Goal: Information Seeking & Learning: Learn about a topic

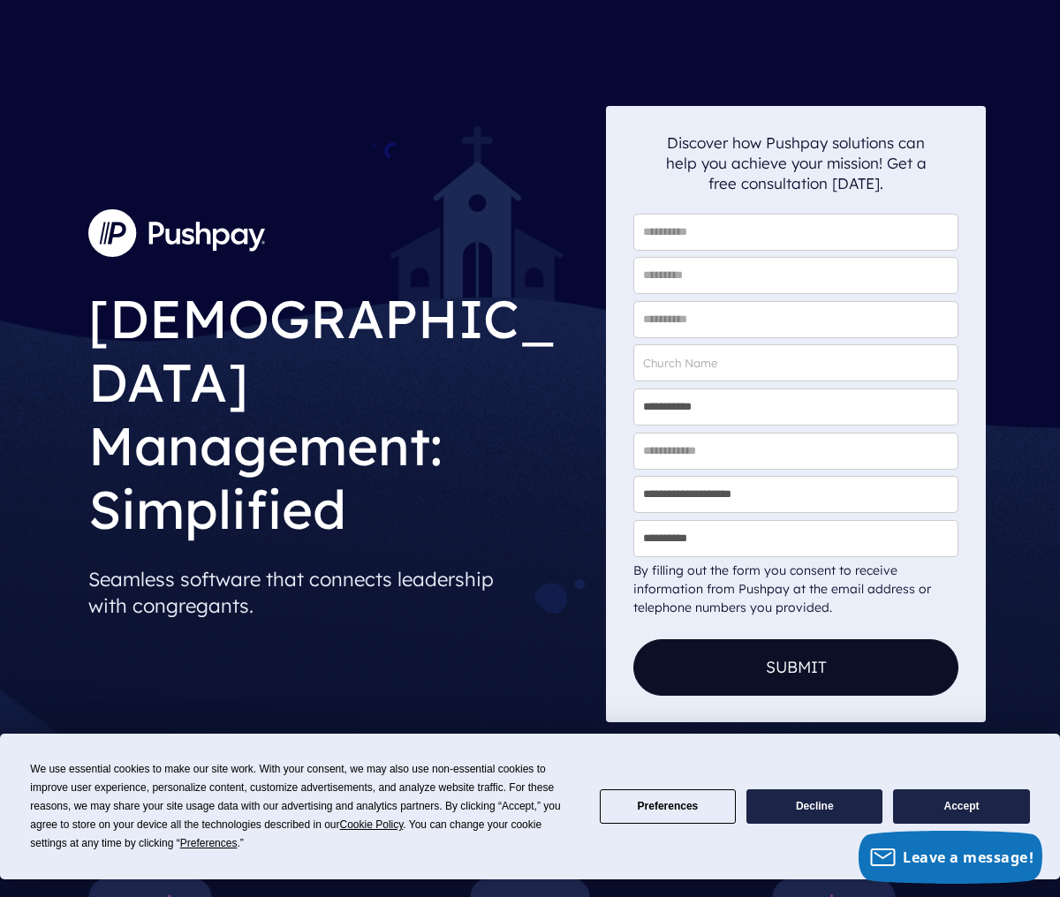
click at [794, 809] on button "Accept" at bounding box center [961, 807] width 136 height 34
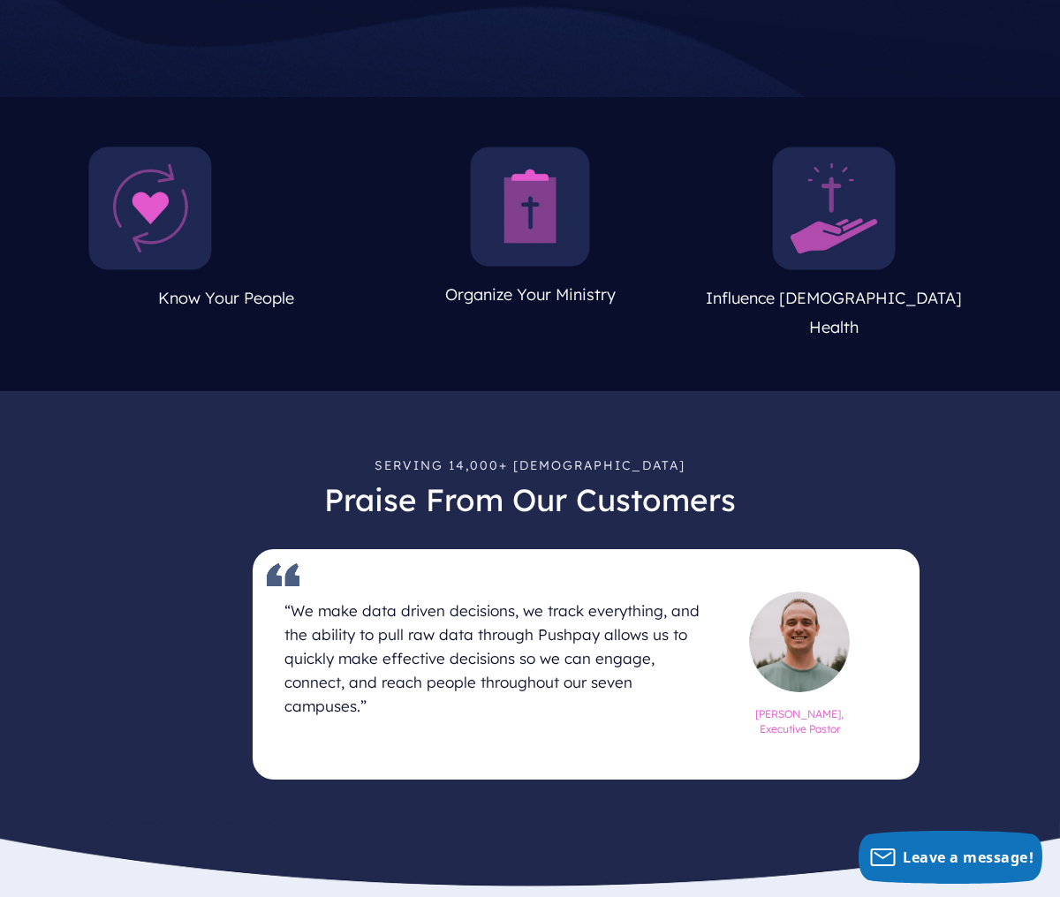
scroll to position [757, 0]
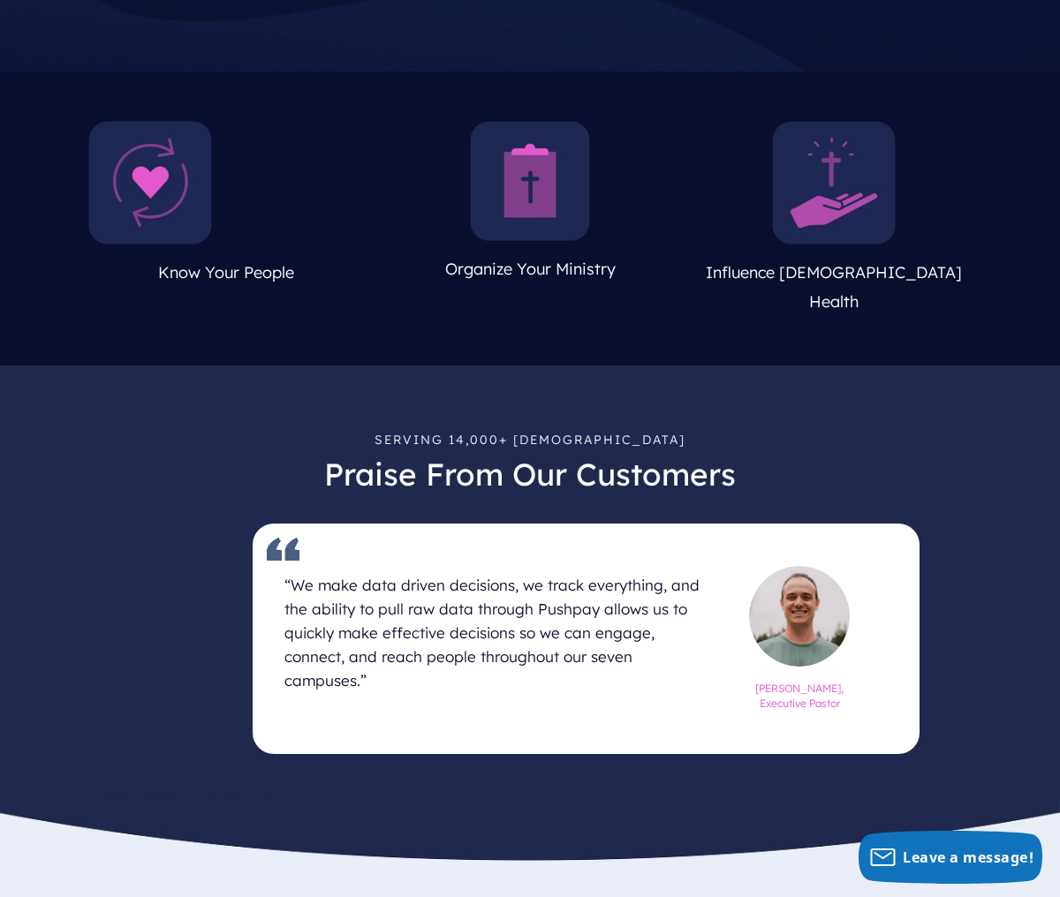
click at [539, 208] on img at bounding box center [530, 181] width 120 height 120
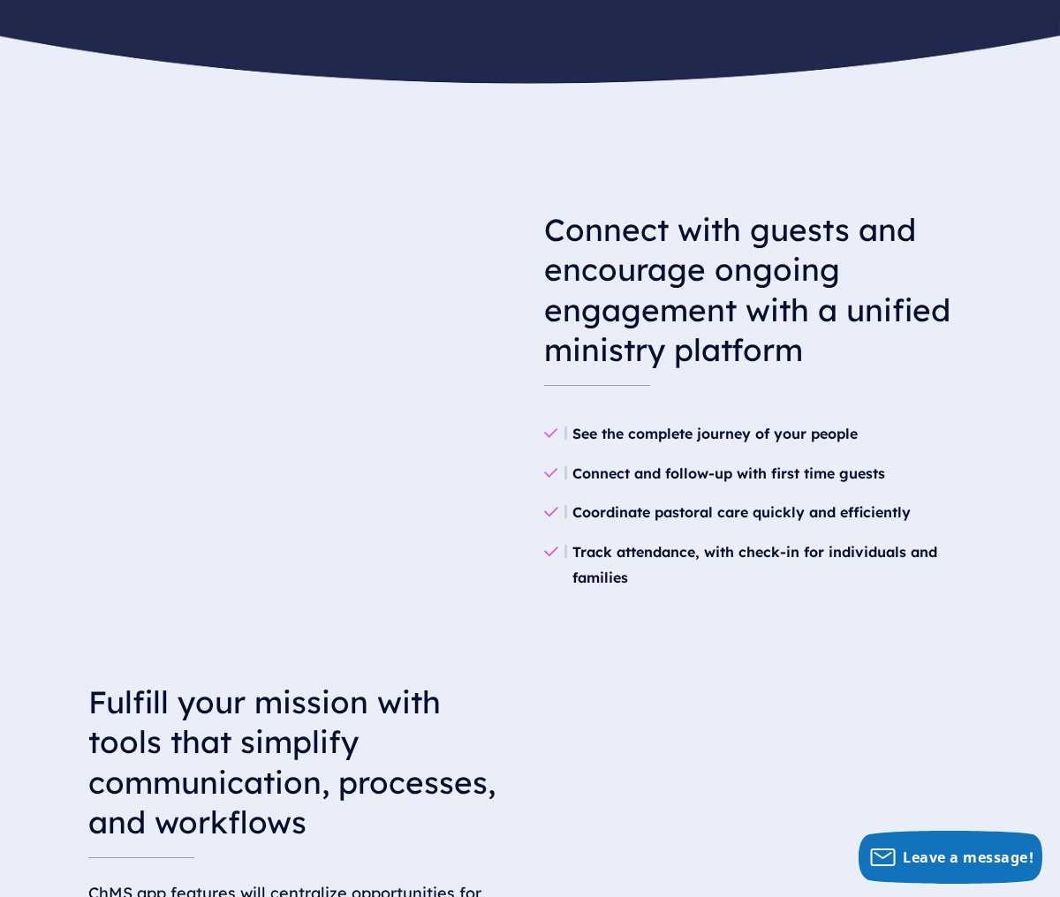
scroll to position [1281, 0]
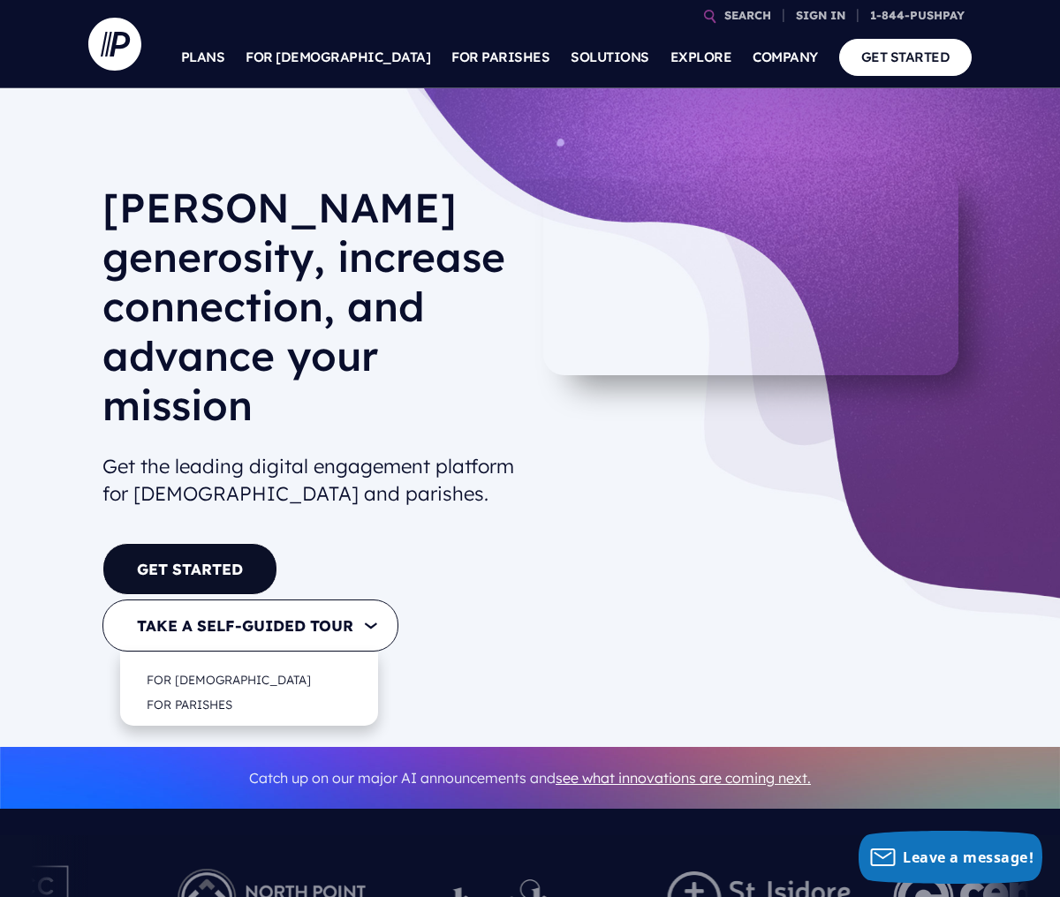
click at [310, 600] on button "TAKE A SELF-GUIDED TOUR" at bounding box center [250, 626] width 296 height 52
click at [227, 659] on link "FOR [DEMOGRAPHIC_DATA]" at bounding box center [229, 680] width 200 height 42
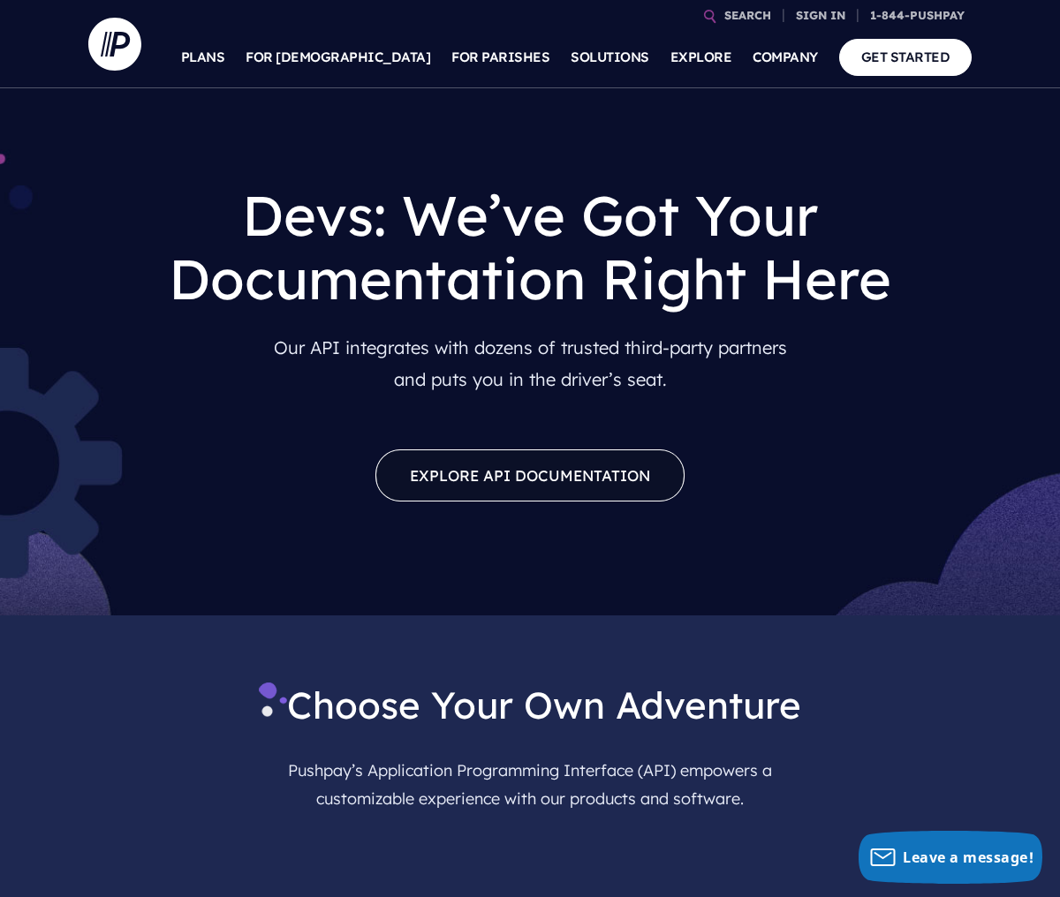
click at [518, 470] on link "Explore API Documentation" at bounding box center [529, 476] width 309 height 52
